Goal: Task Accomplishment & Management: Manage account settings

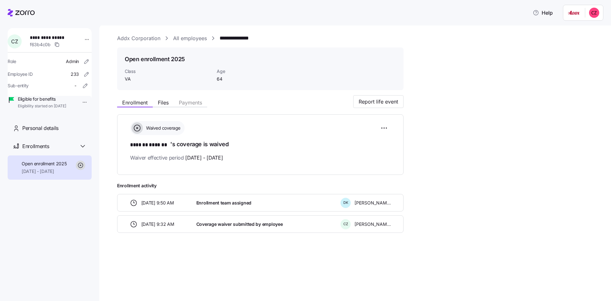
click at [142, 38] on link "Addx Corporation" at bounding box center [138, 38] width 43 height 8
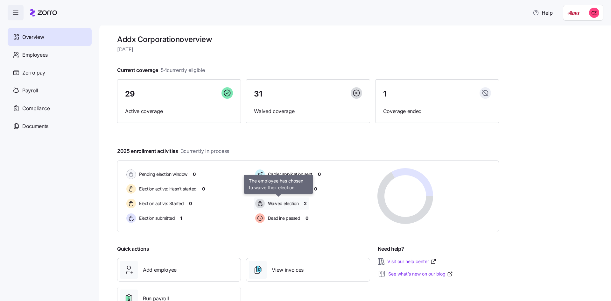
click at [279, 204] on span "Waived election" at bounding box center [282, 203] width 33 height 6
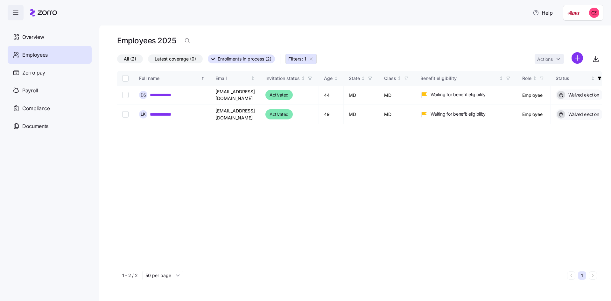
click at [137, 59] on label "All (2)" at bounding box center [130, 58] width 26 height 9
click at [117, 60] on input "All (2)" at bounding box center [117, 60] width 0 height 0
click at [136, 57] on span "All (2)" at bounding box center [133, 59] width 12 height 8
click at [117, 61] on input "All (2)" at bounding box center [117, 61] width 0 height 0
click at [312, 58] on icon "button" at bounding box center [311, 58] width 5 height 5
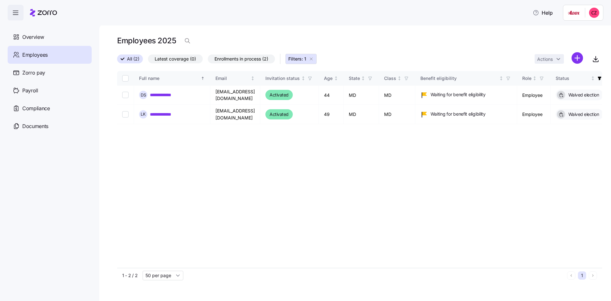
click at [312, 58] on div "All (2) Latest coverage (0) Enrollments in process (2) Filters: 1 Actions" at bounding box center [359, 59] width 485 height 14
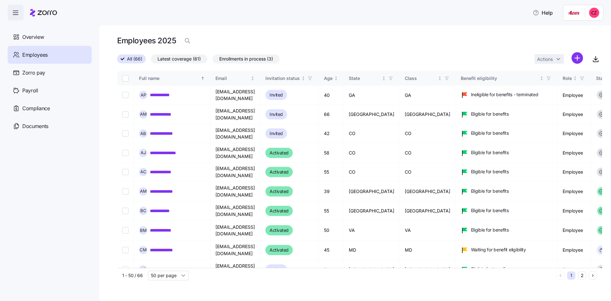
click at [45, 55] on span "Employees" at bounding box center [34, 55] width 25 height 8
click at [34, 36] on span "Overview" at bounding box center [33, 37] width 22 height 8
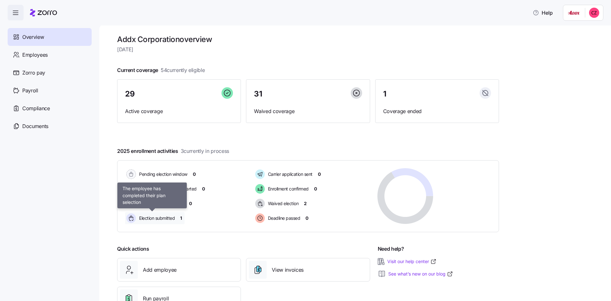
click at [160, 216] on span "Election submitted" at bounding box center [156, 218] width 38 height 6
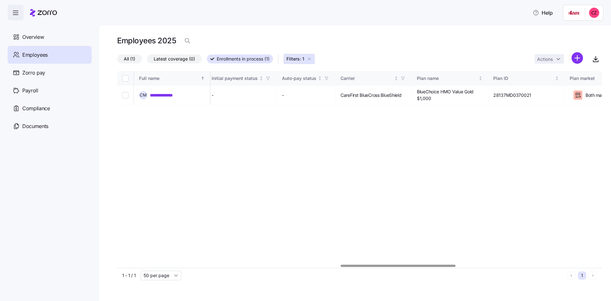
scroll to position [0, 978]
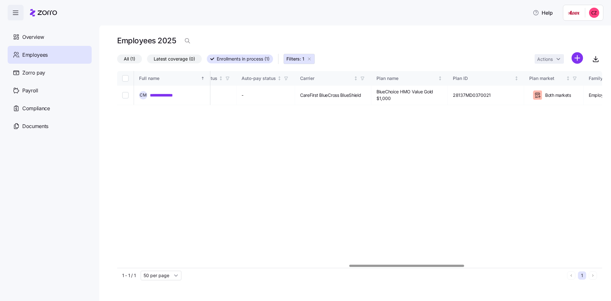
click at [458, 265] on div at bounding box center [407, 266] width 115 height 2
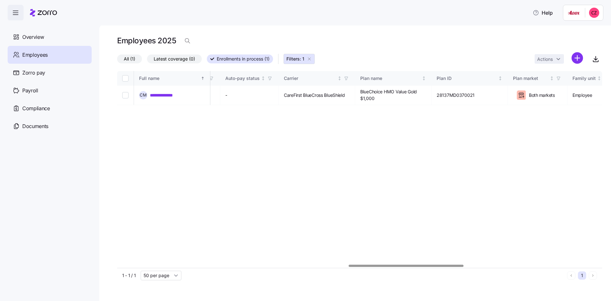
scroll to position [0, 1007]
click at [414, 264] on div at bounding box center [359, 266] width 485 height 4
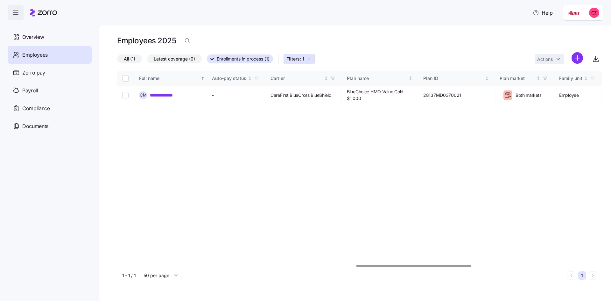
drag, startPoint x: 414, startPoint y: 263, endPoint x: 393, endPoint y: 264, distance: 21.0
click at [393, 264] on div "**********" at bounding box center [359, 169] width 485 height 197
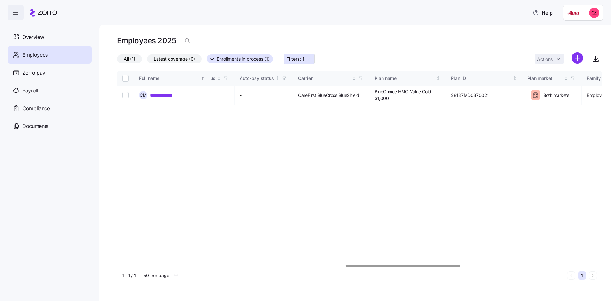
click at [377, 265] on div at bounding box center [403, 266] width 115 height 2
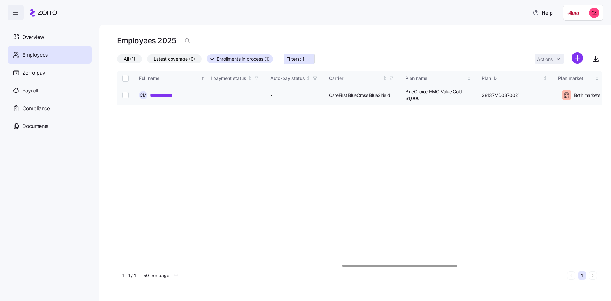
click at [365, 97] on span "CareFirst BlueCross BlueShield" at bounding box center [359, 95] width 61 height 6
drag, startPoint x: 419, startPoint y: 91, endPoint x: 433, endPoint y: 96, distance: 14.4
click at [433, 96] on span "BlueChoice HMO Value Gold $1,000" at bounding box center [439, 95] width 66 height 13
copy span "BlueChoice HMO Value Gold $1,000"
